Goal: Communication & Community: Connect with others

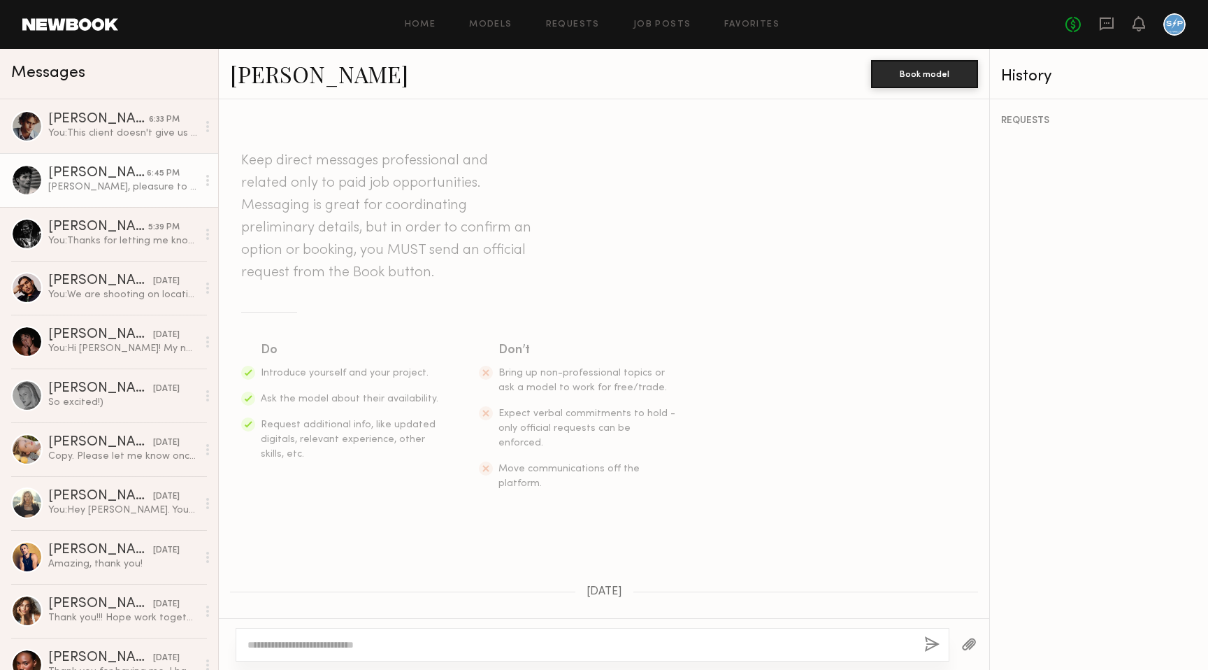
scroll to position [268, 0]
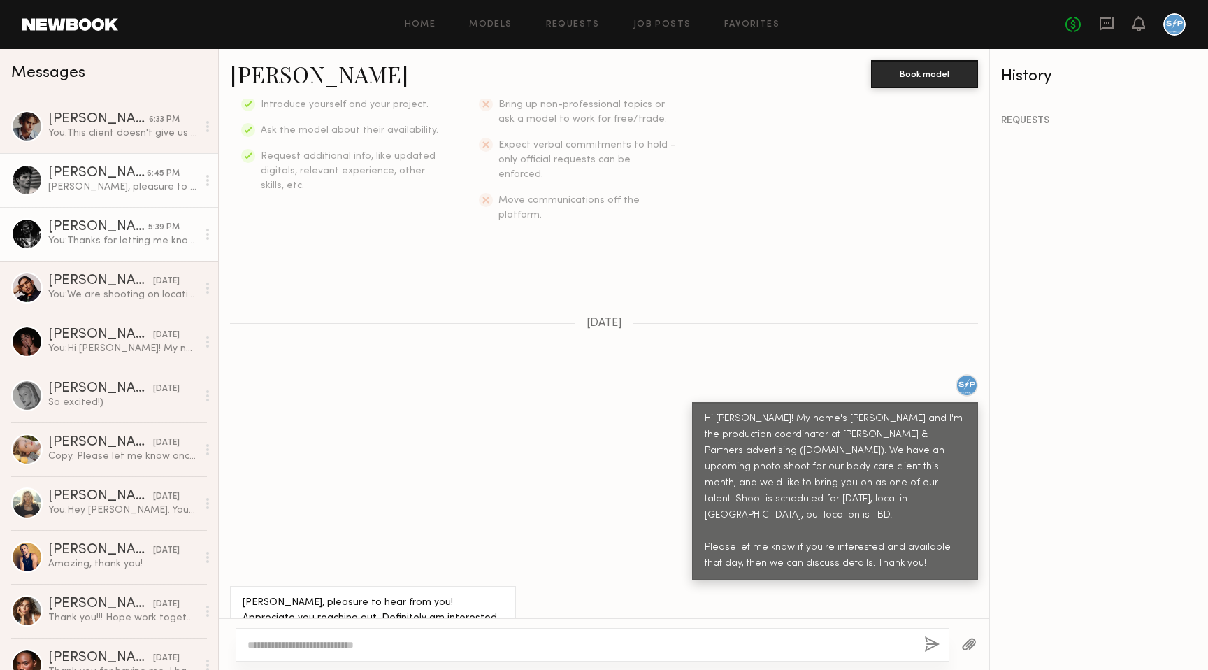
click at [94, 224] on div "[PERSON_NAME]" at bounding box center [98, 227] width 100 height 14
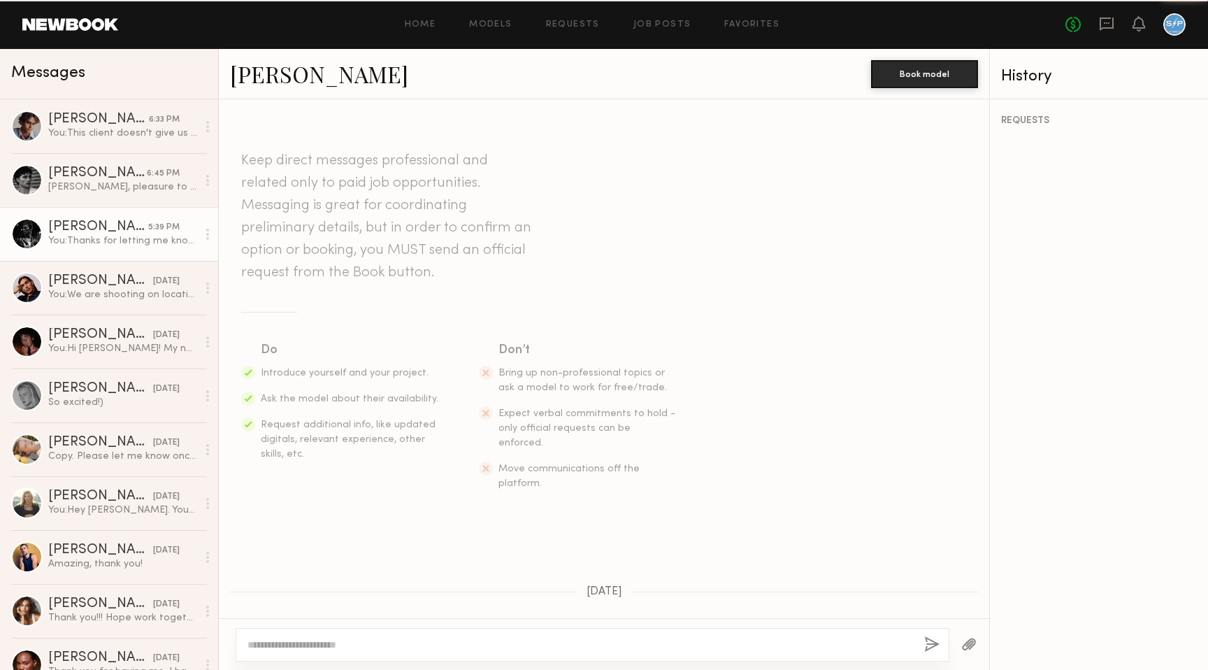
scroll to position [384, 0]
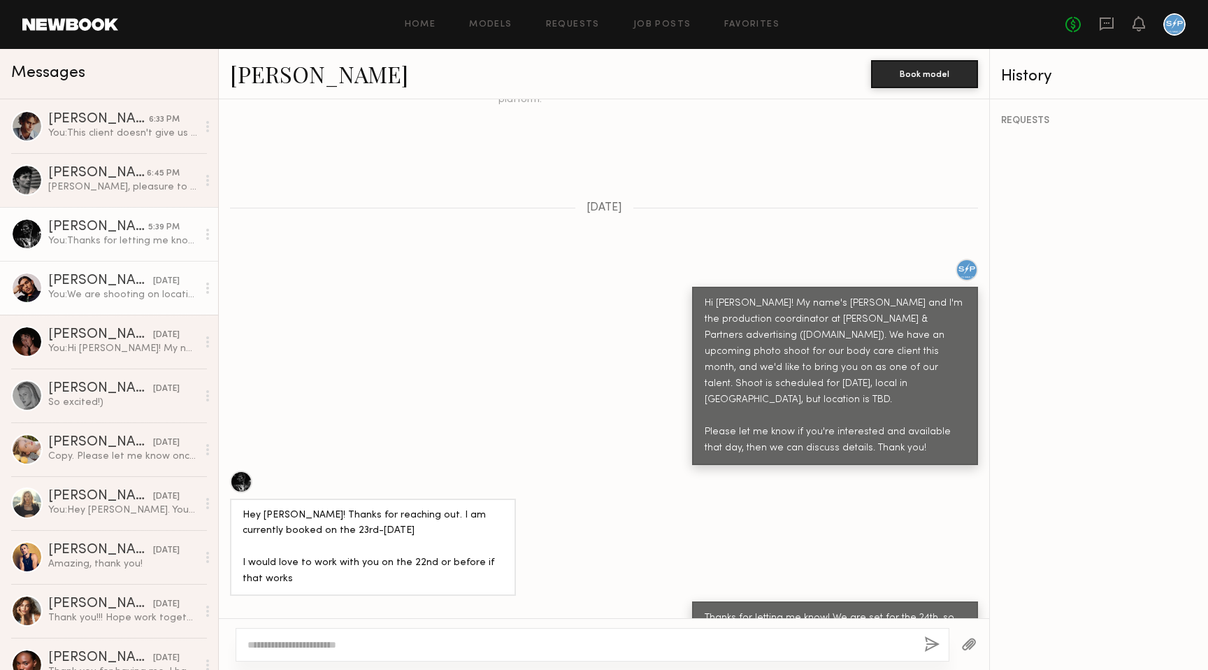
click at [115, 275] on div "[PERSON_NAME]" at bounding box center [100, 281] width 105 height 14
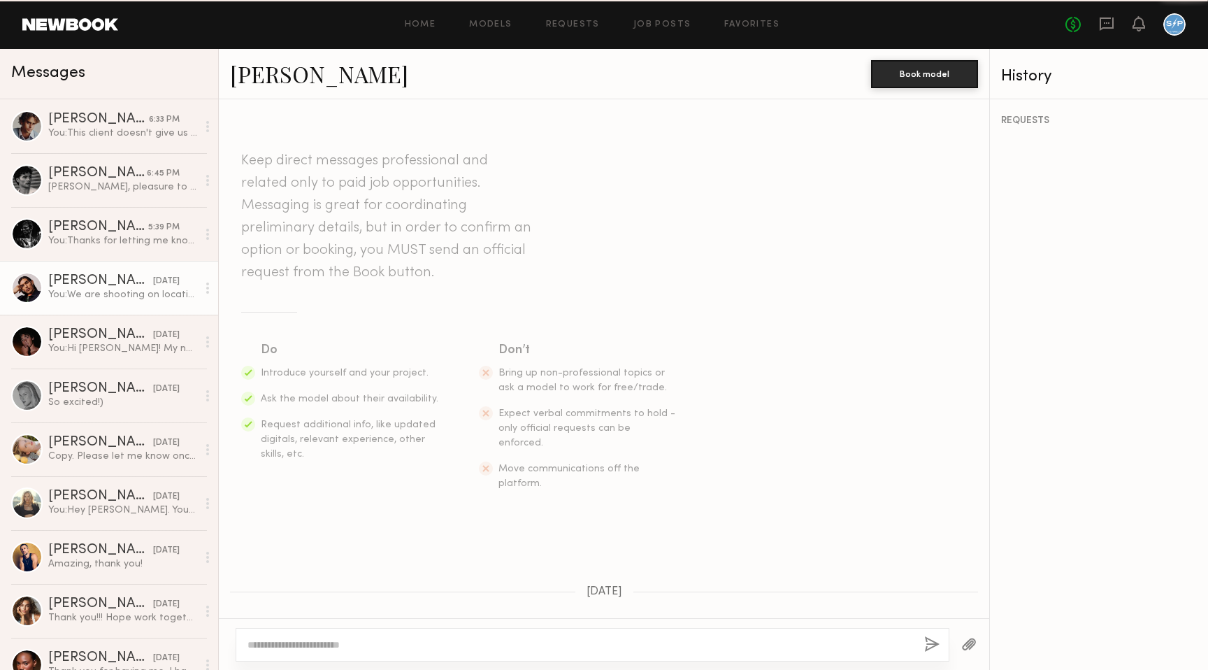
scroll to position [400, 0]
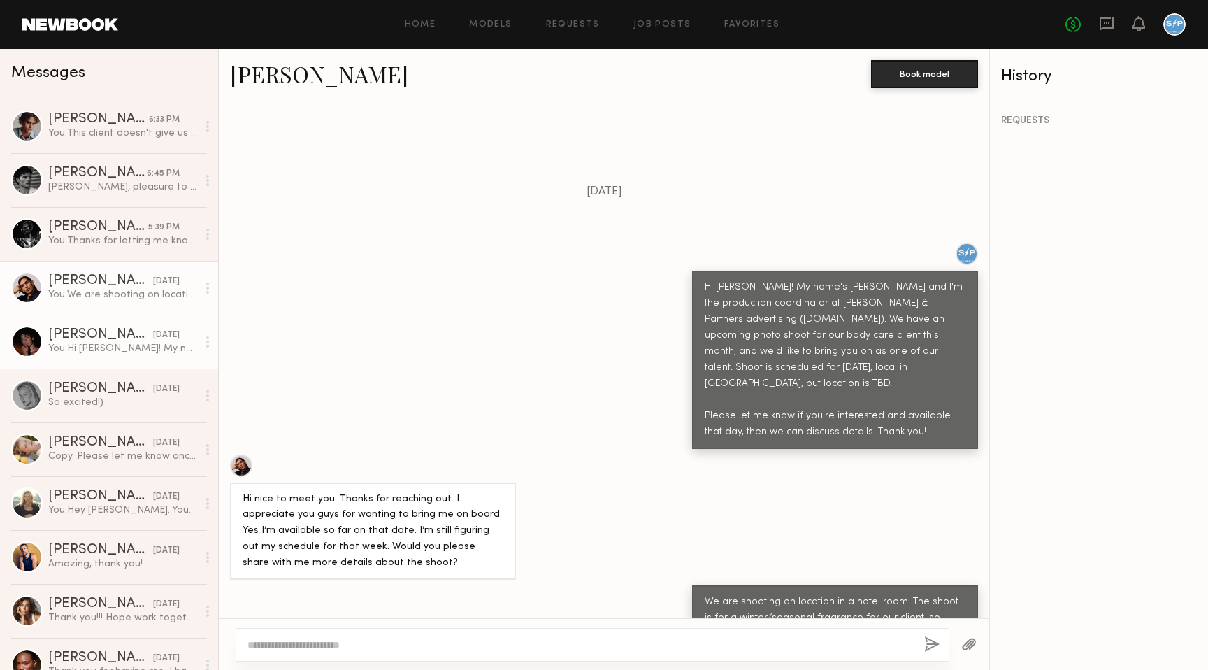
click at [140, 356] on link "[PERSON_NAME] [DATE] You: Hi [PERSON_NAME]! My name's [PERSON_NAME] and I'm the…" at bounding box center [109, 342] width 218 height 54
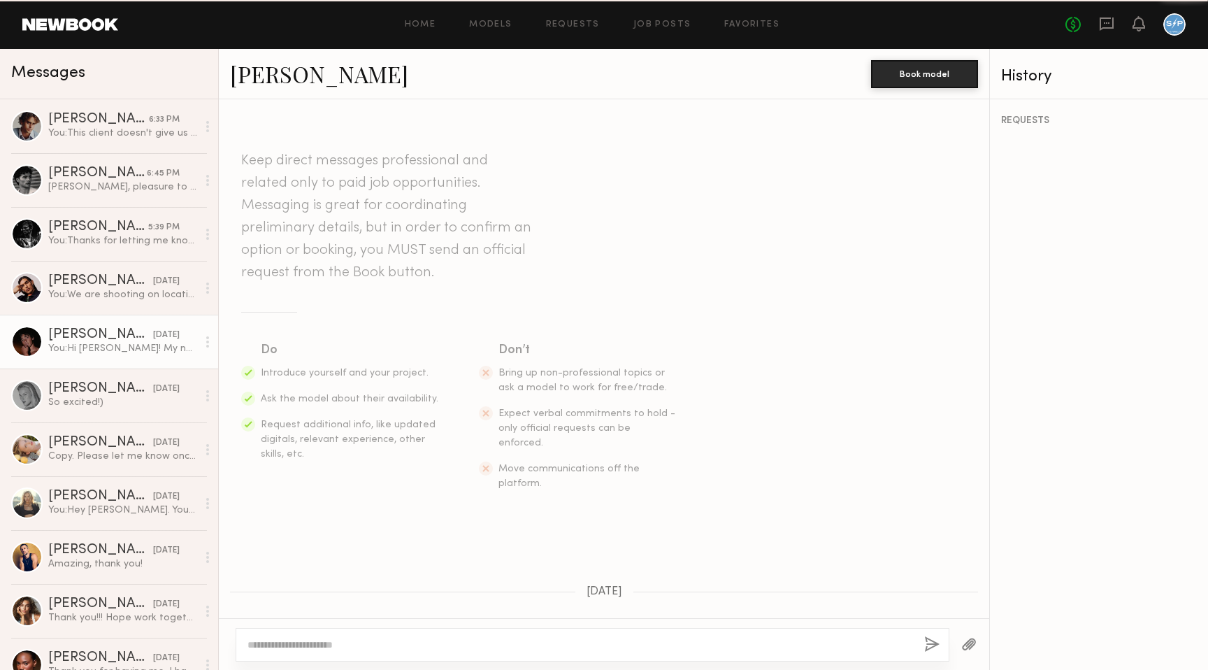
scroll to position [197, 0]
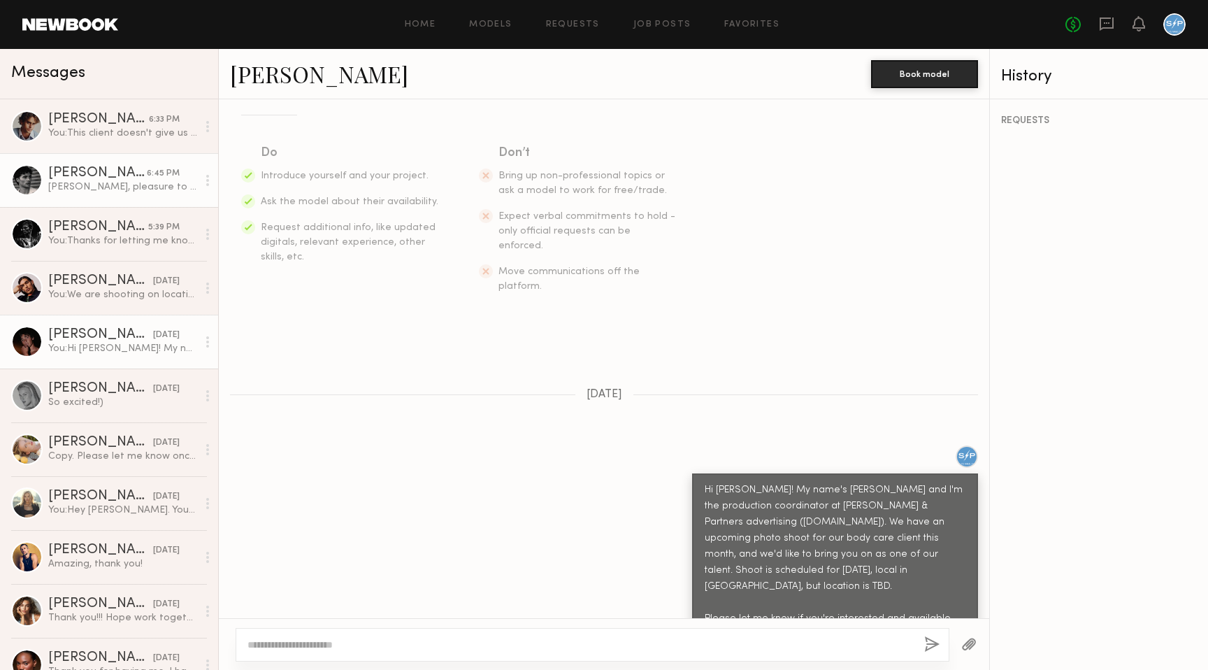
click at [131, 175] on div "[PERSON_NAME]" at bounding box center [97, 173] width 99 height 14
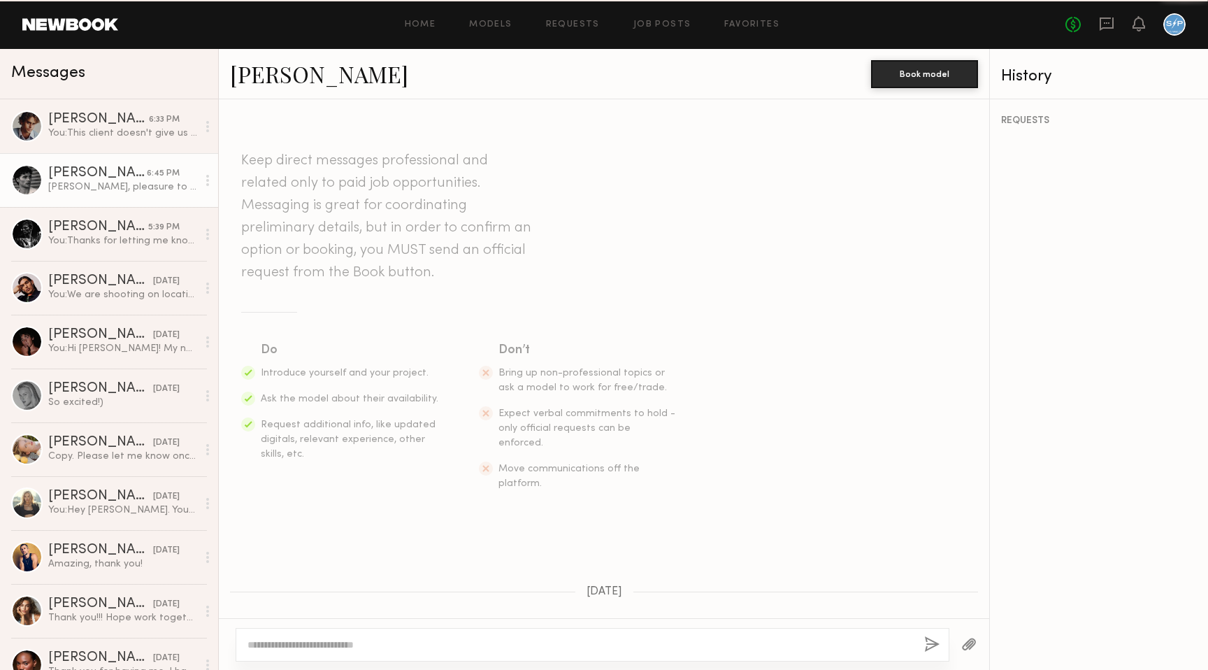
scroll to position [268, 0]
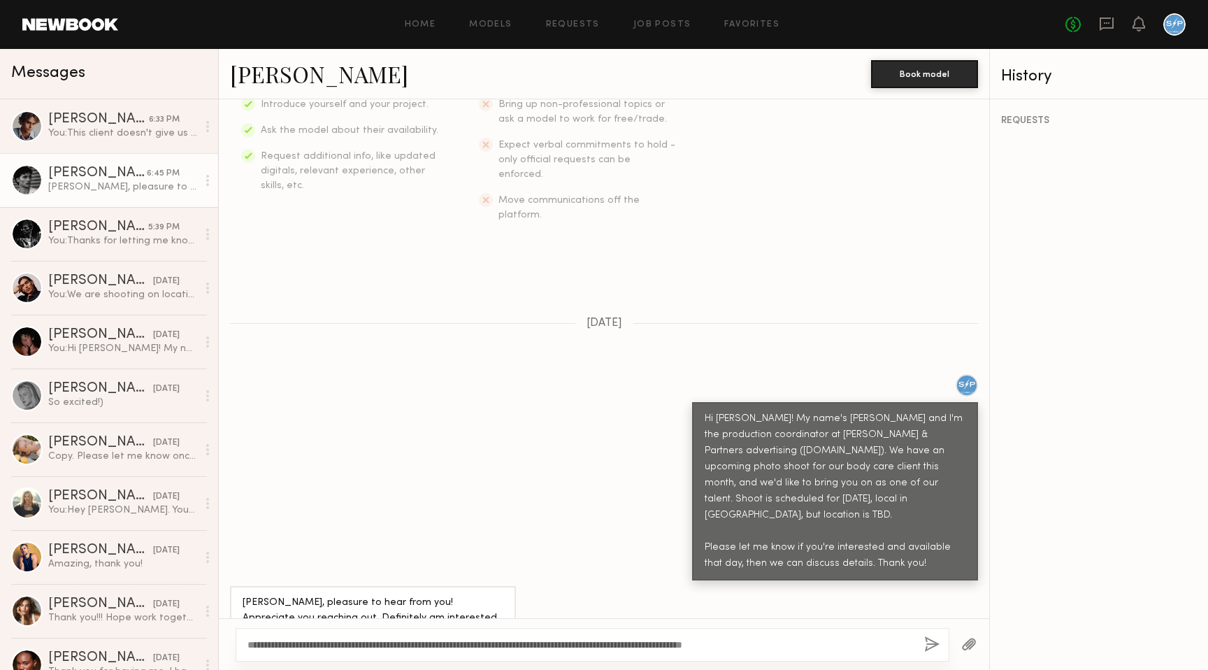
type textarea "**********"
click at [928, 645] on button "button" at bounding box center [931, 644] width 15 height 17
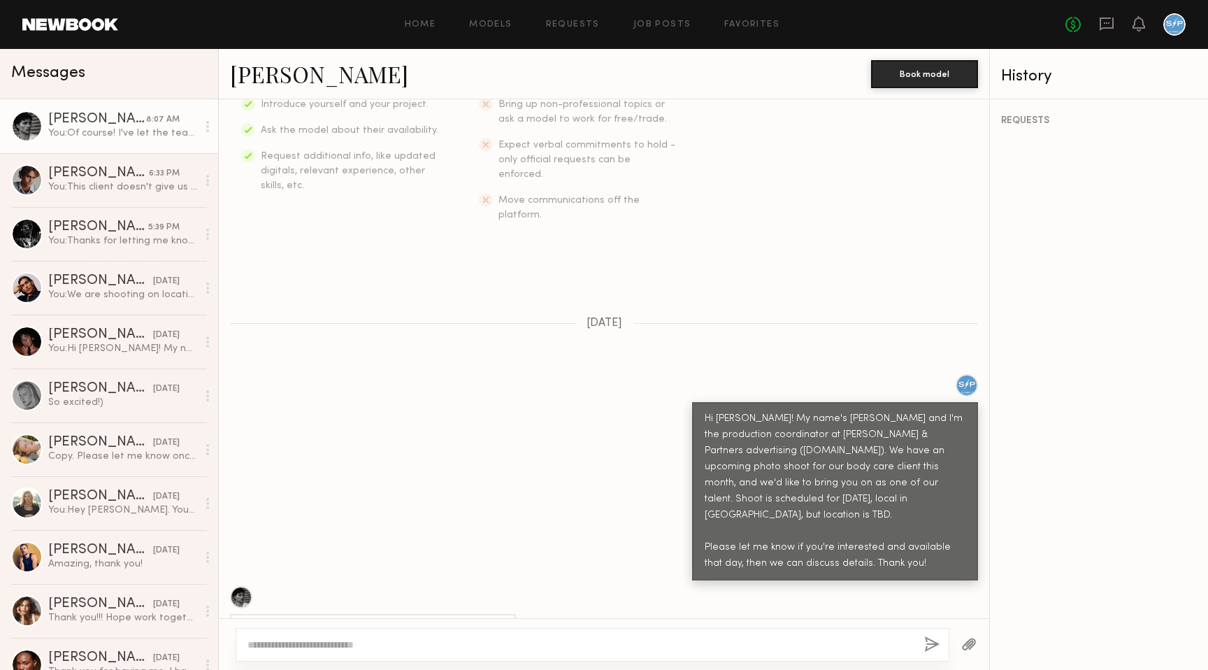
scroll to position [580, 0]
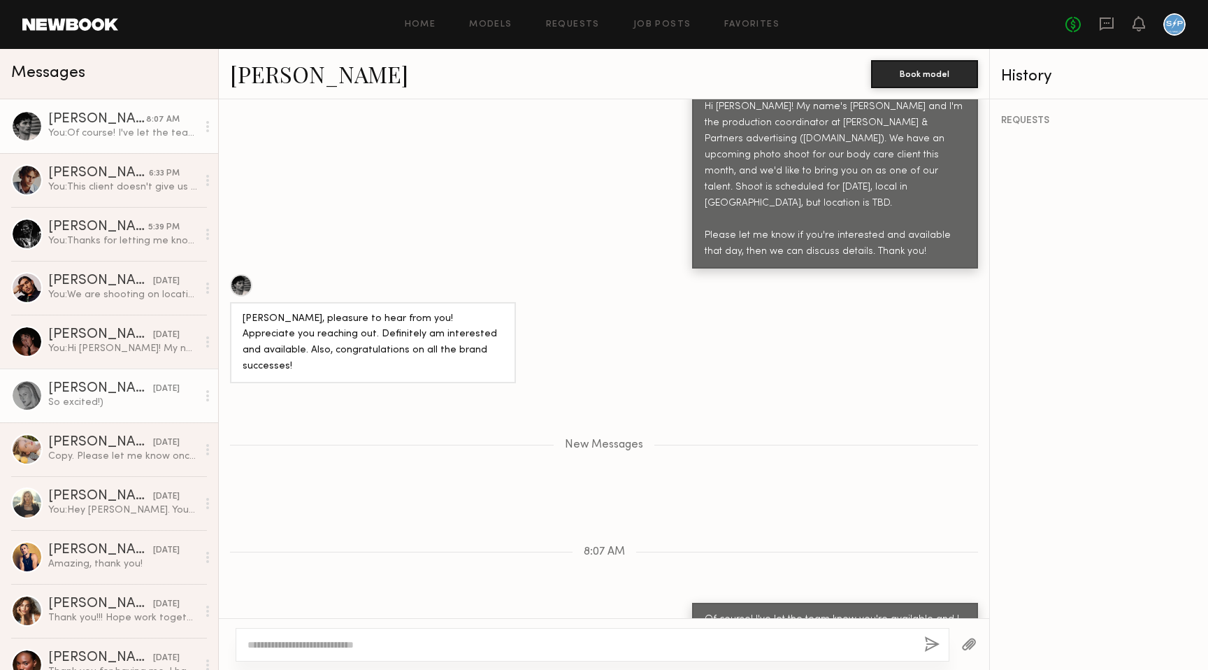
click at [99, 417] on link "[PERSON_NAME] [DATE] So excited!)" at bounding box center [109, 395] width 218 height 54
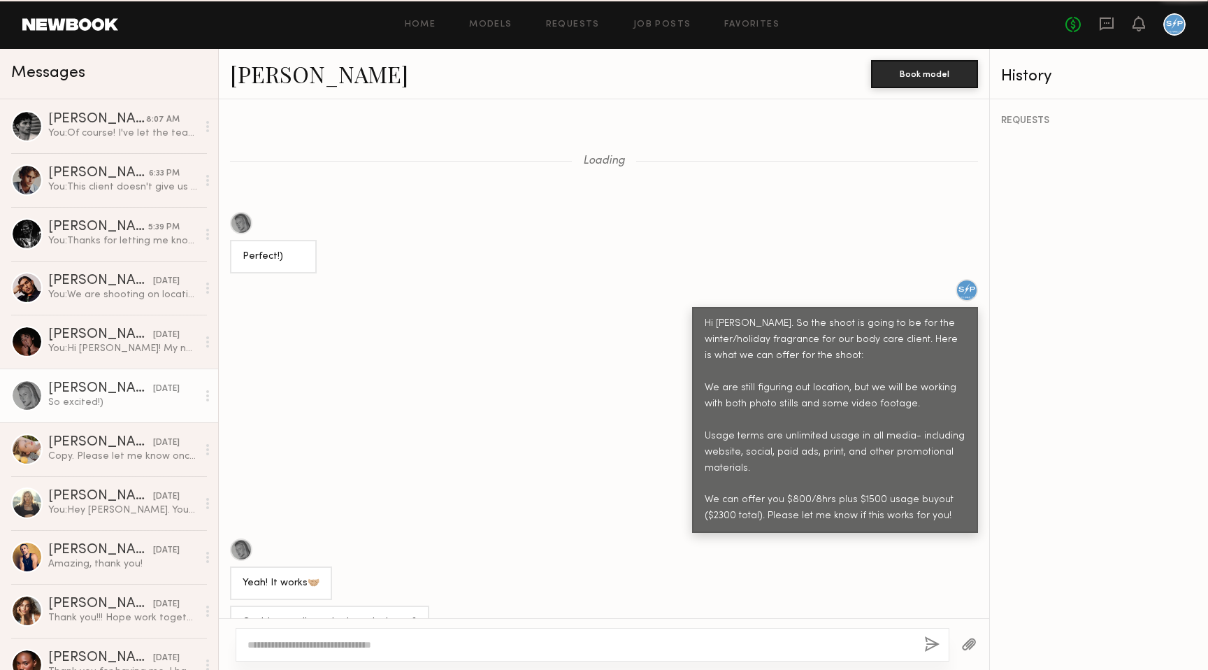
scroll to position [632, 0]
